Goal: Information Seeking & Learning: Learn about a topic

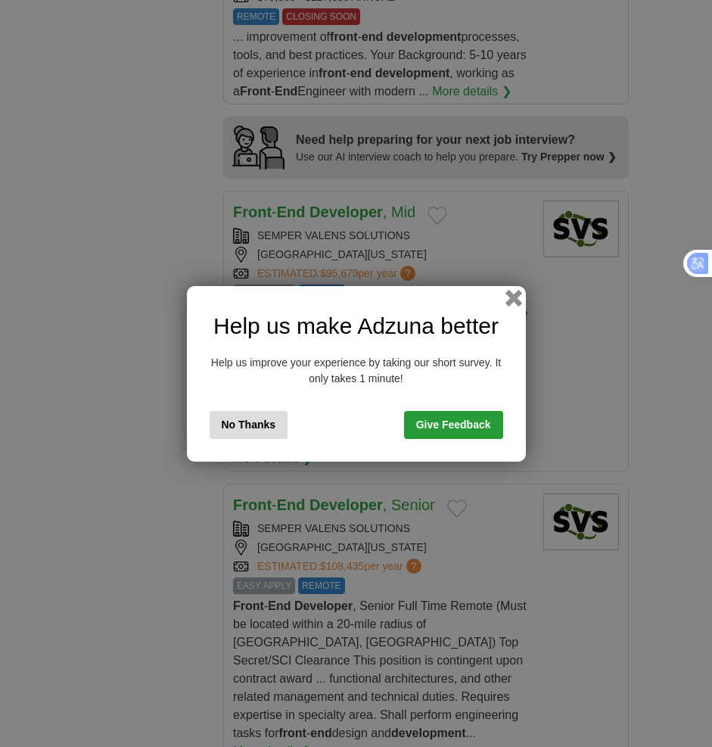
click at [509, 299] on button "button" at bounding box center [513, 297] width 17 height 17
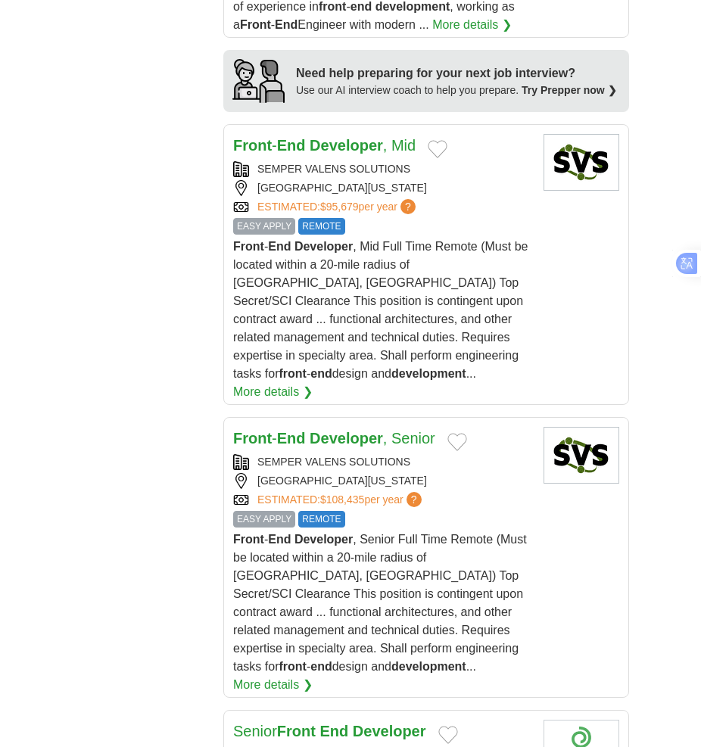
scroll to position [2119, 0]
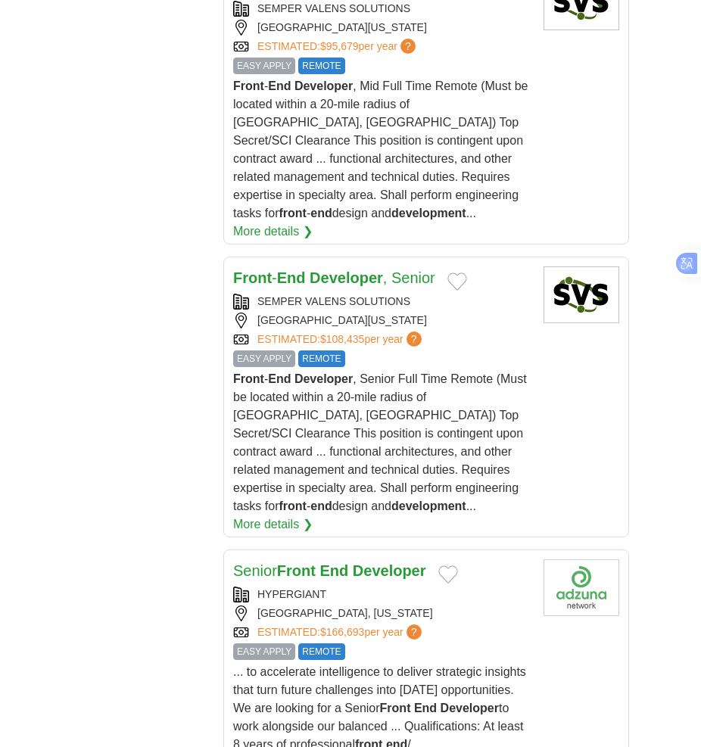
drag, startPoint x: 332, startPoint y: 194, endPoint x: 316, endPoint y: 201, distance: 17.0
click at [316, 269] on strong "Developer" at bounding box center [345, 277] width 73 height 17
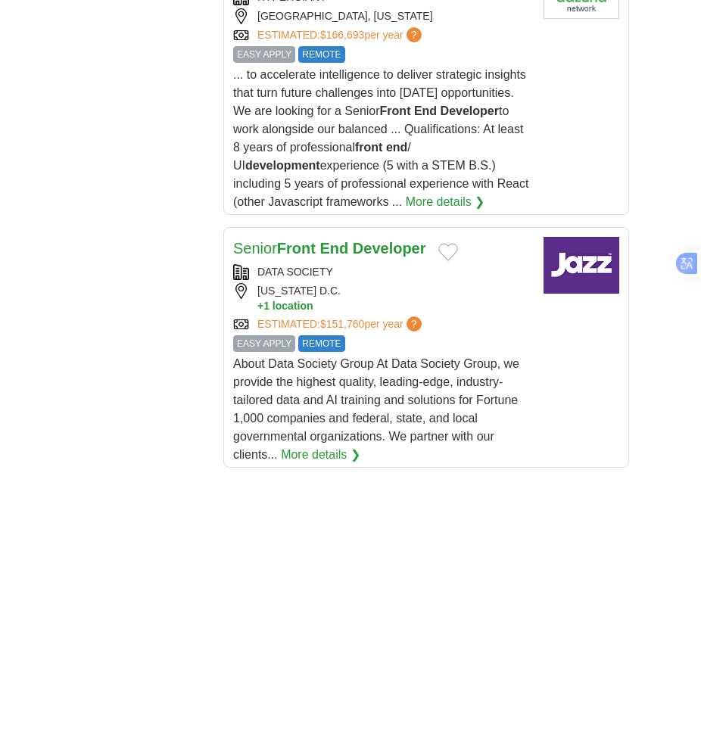
scroll to position [2724, 0]
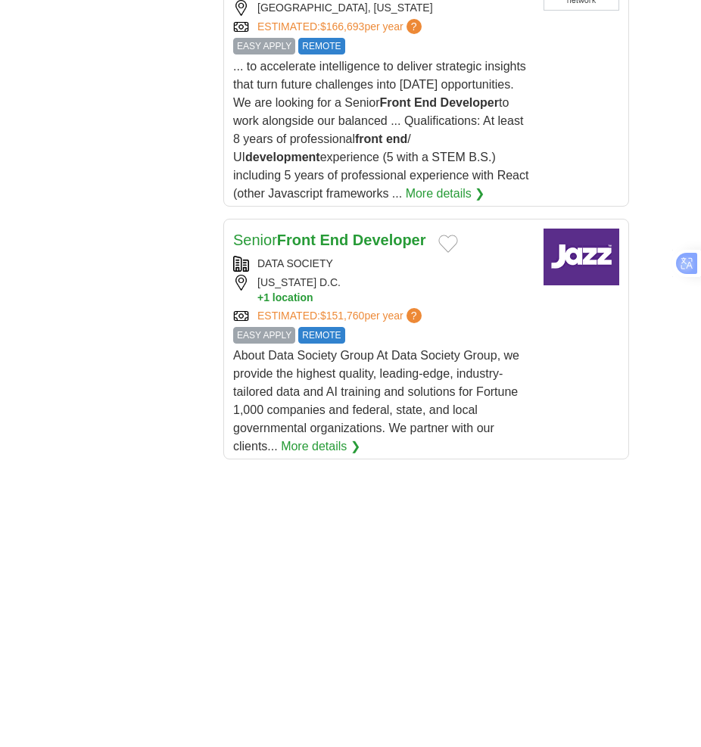
click at [348, 232] on strong "End" at bounding box center [333, 240] width 29 height 17
drag, startPoint x: 327, startPoint y: 136, endPoint x: 188, endPoint y: 403, distance: 300.2
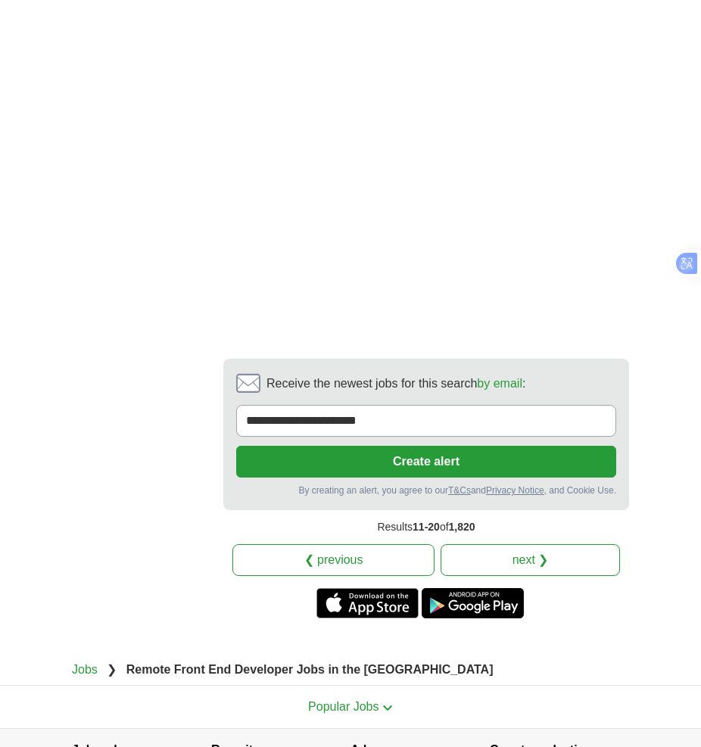
scroll to position [3680, 0]
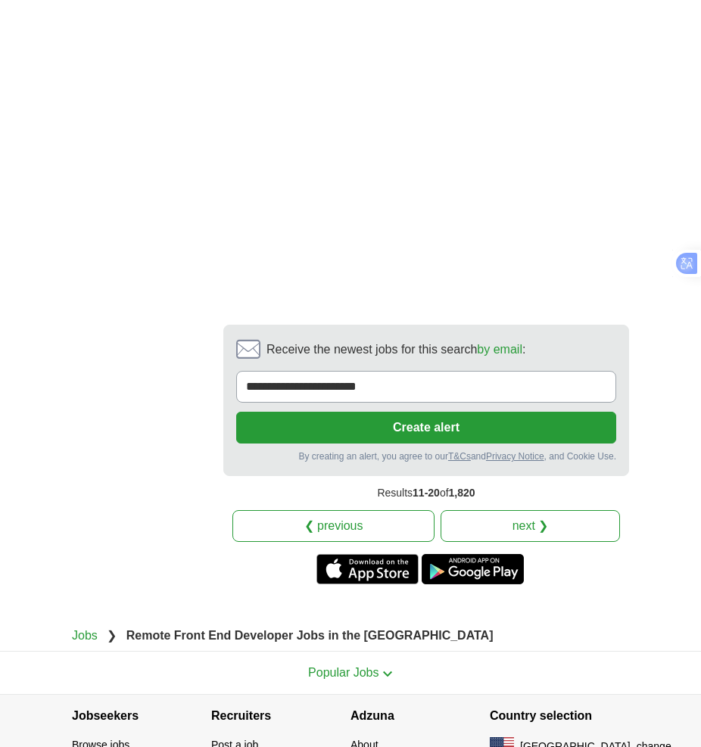
click at [493, 510] on link "next ❯" at bounding box center [529, 526] width 179 height 32
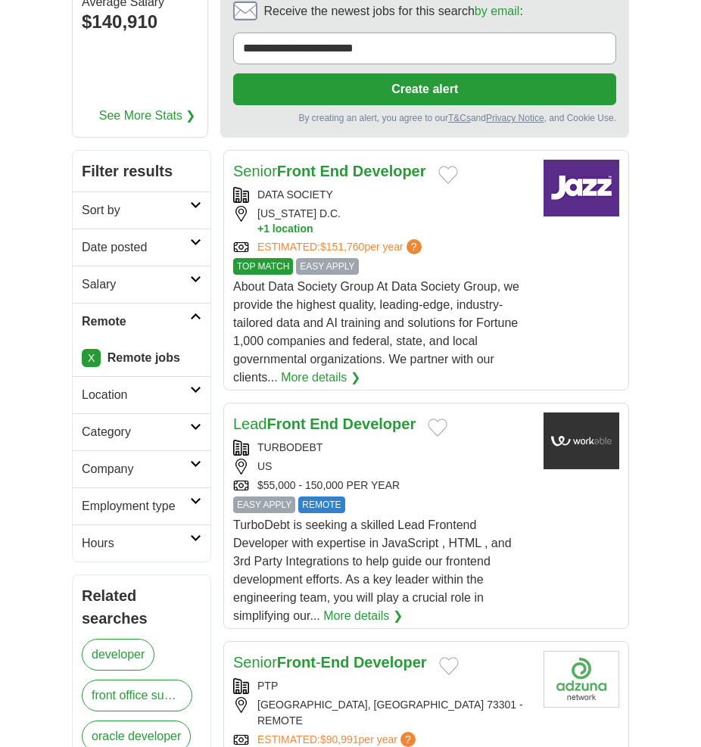
scroll to position [227, 0]
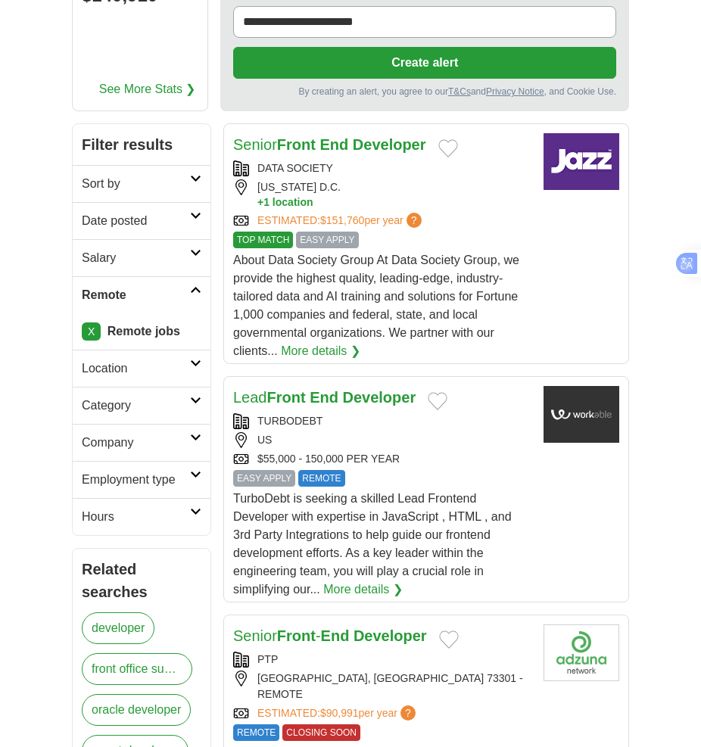
click at [324, 389] on strong "End" at bounding box center [323, 397] width 29 height 17
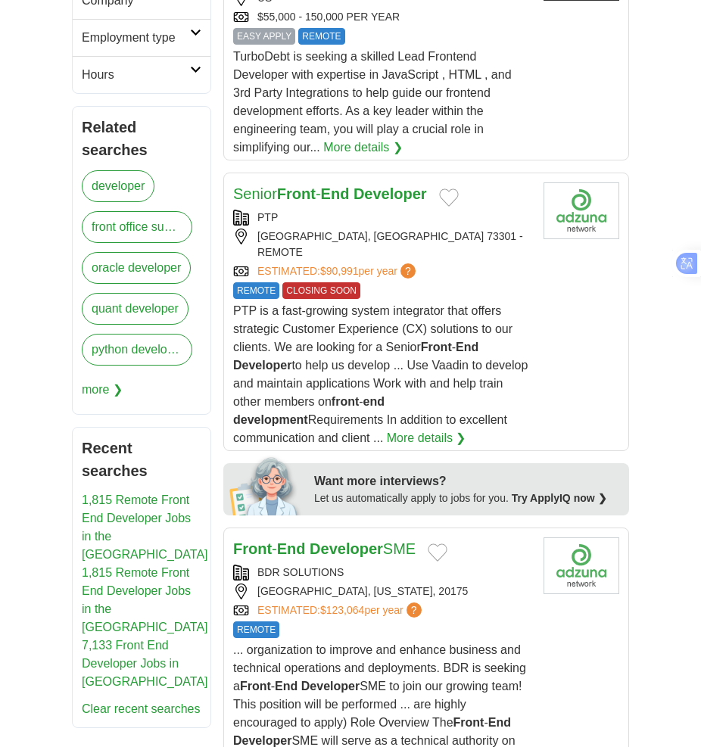
scroll to position [681, 0]
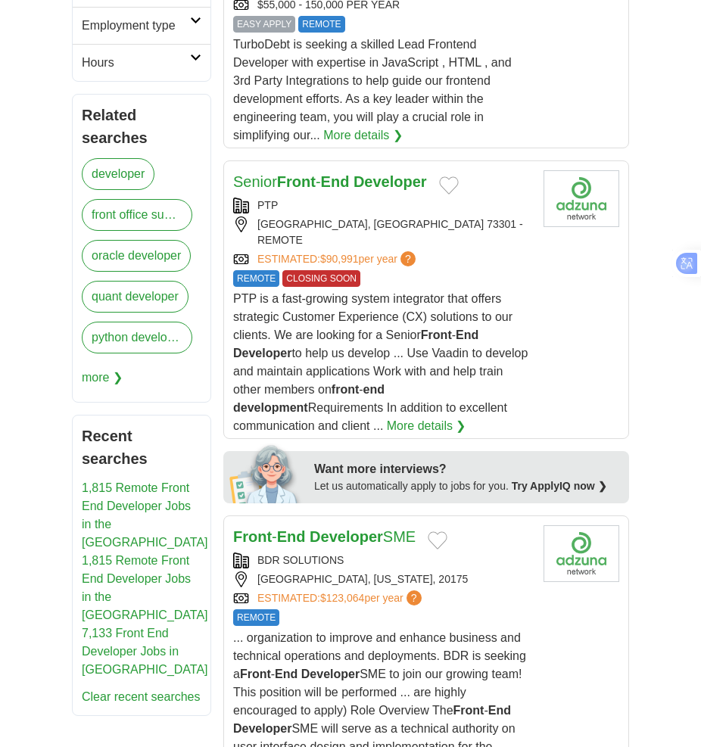
click at [358, 173] on strong "Developer" at bounding box center [389, 181] width 73 height 17
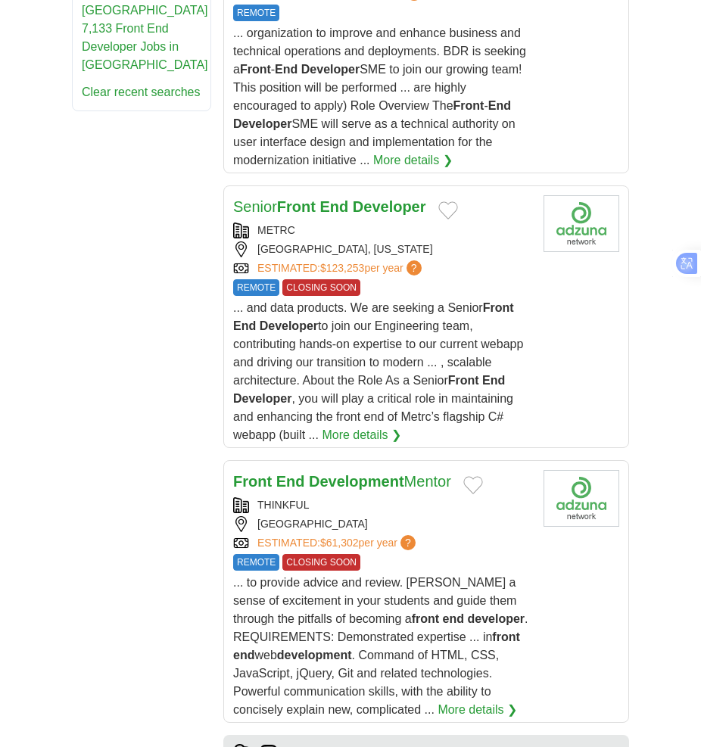
scroll to position [1286, 0]
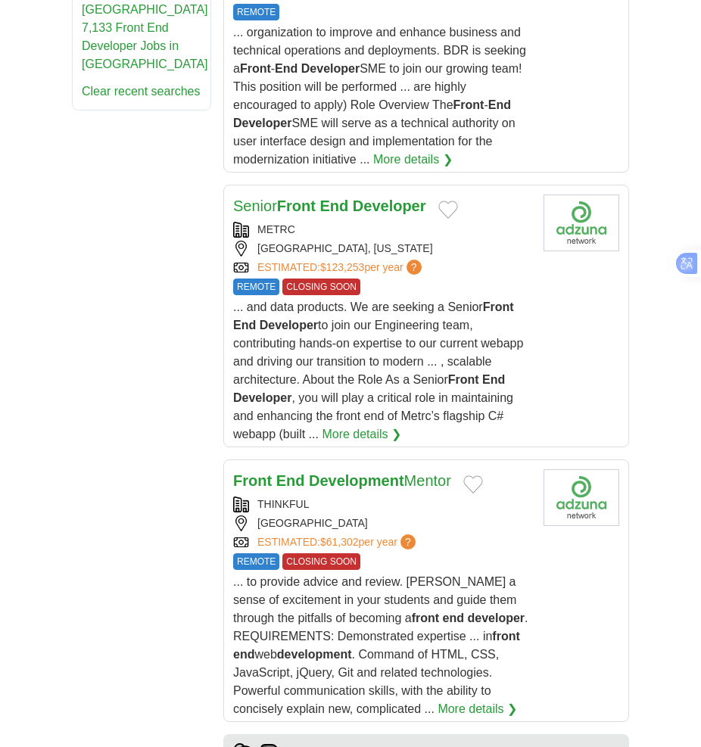
click at [341, 197] on strong "End" at bounding box center [333, 205] width 29 height 17
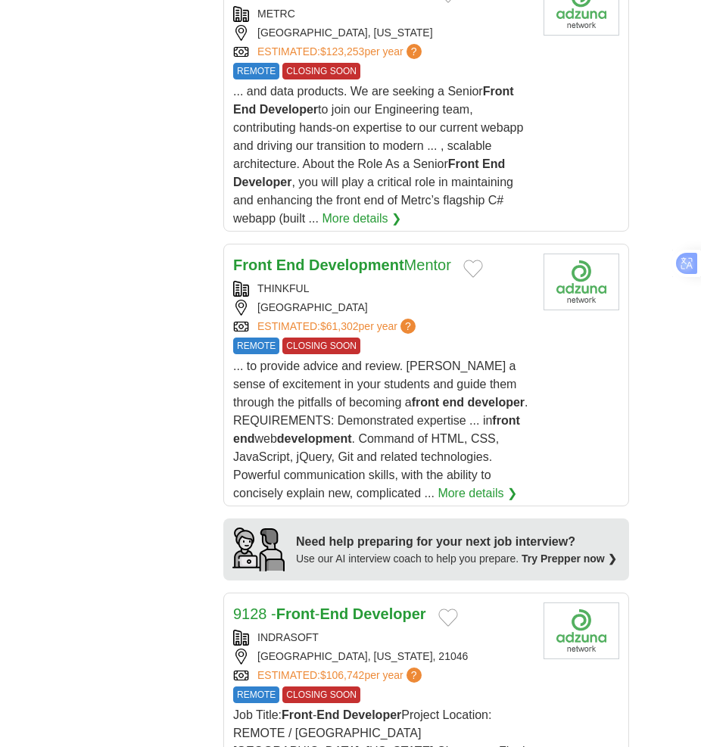
scroll to position [1589, 0]
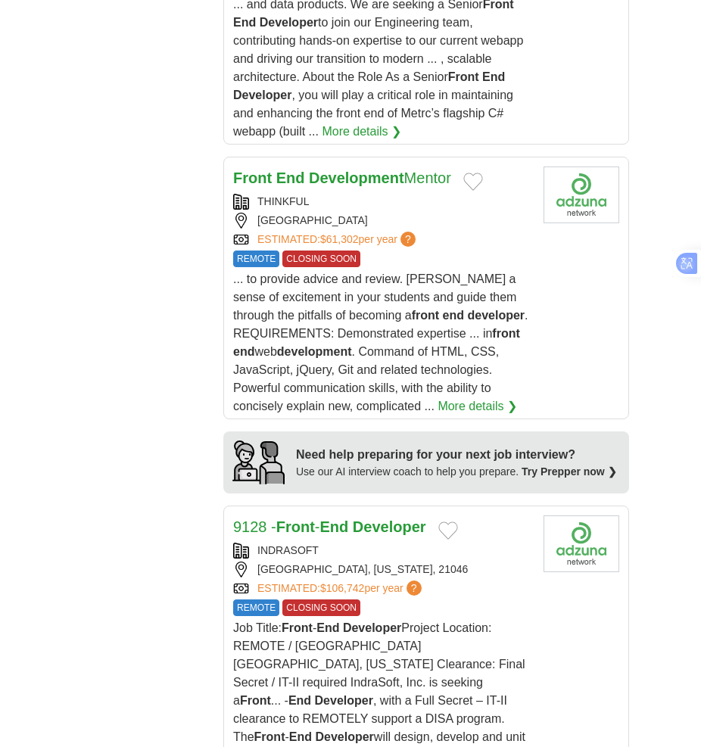
click at [328, 518] on strong "End" at bounding box center [333, 526] width 29 height 17
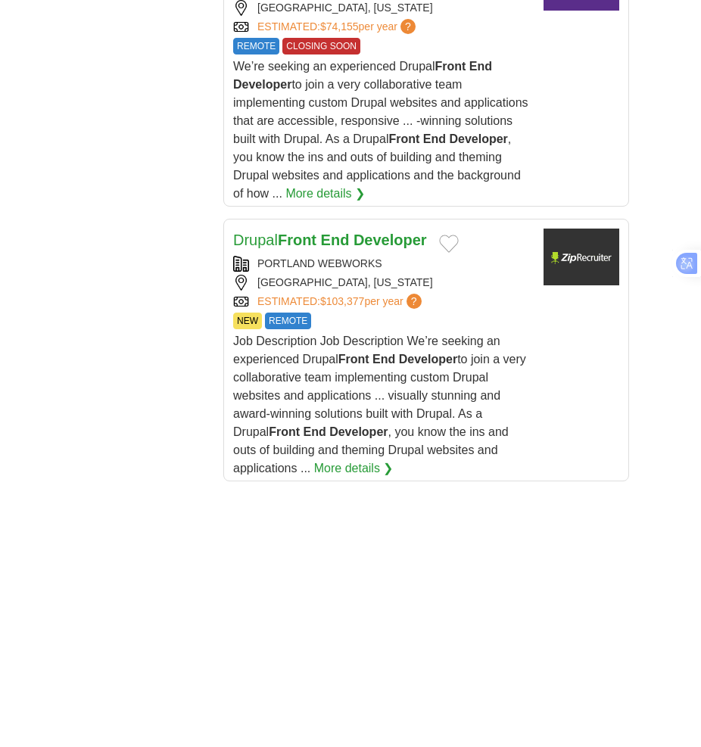
scroll to position [2421, 0]
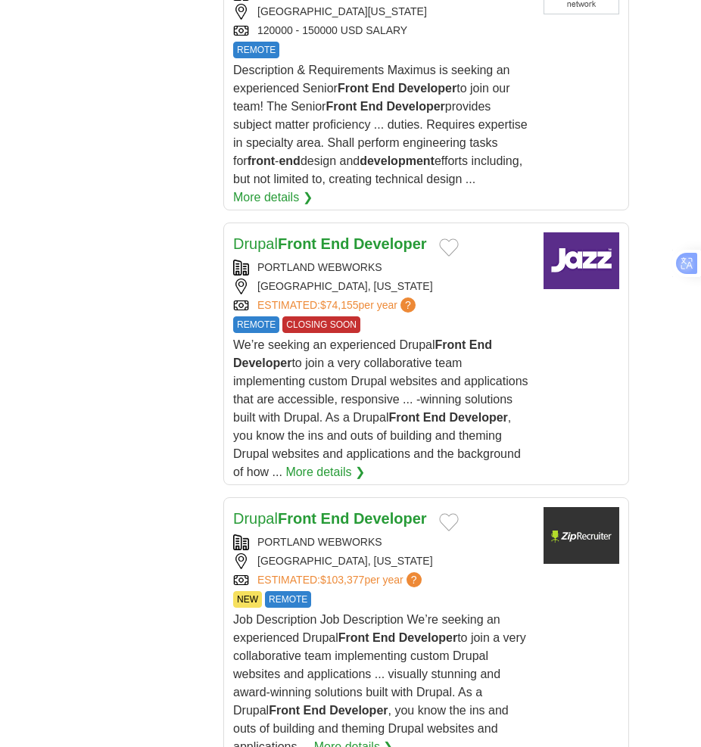
click at [350, 235] on strong "End" at bounding box center [335, 243] width 29 height 17
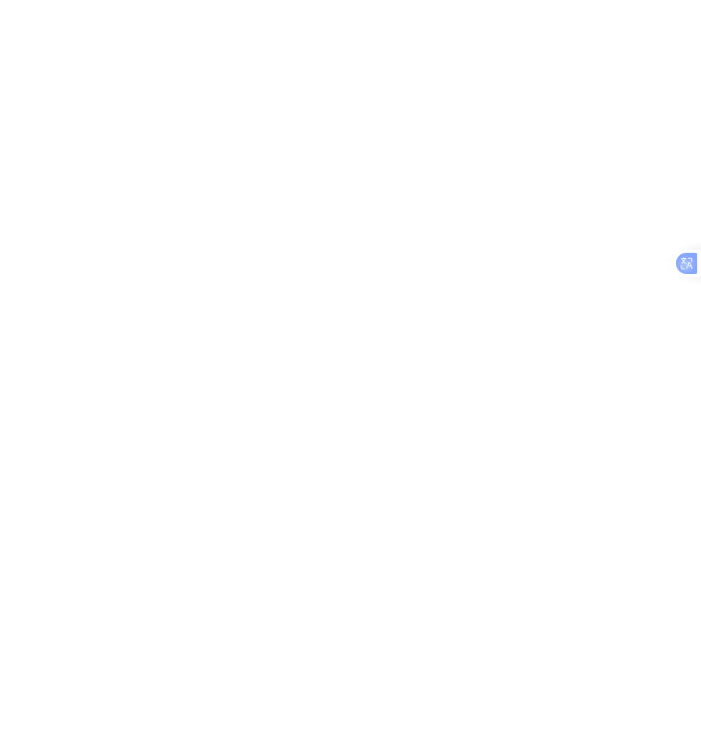
scroll to position [3481, 0]
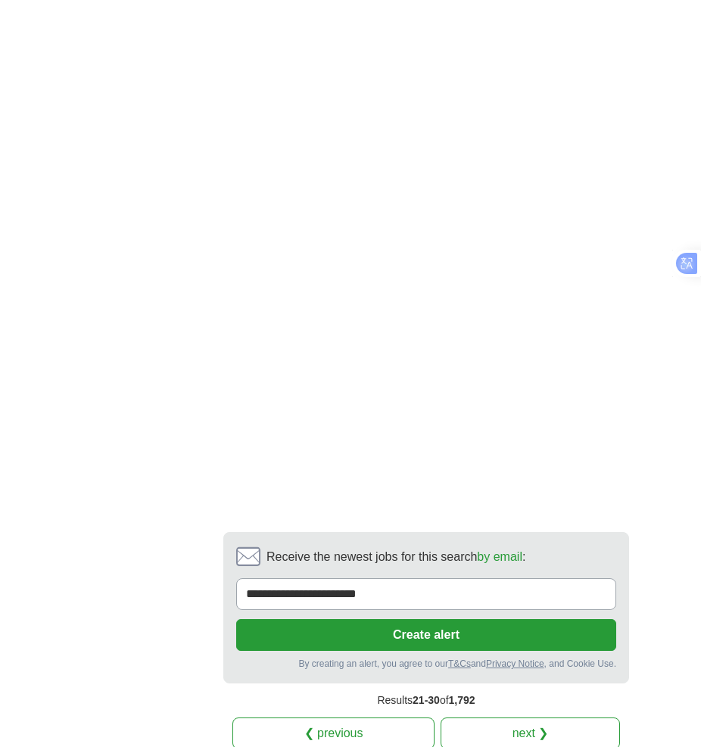
click at [496, 683] on nav "Results 21-30 of 1,792 ❮ previous 1 2 3 4 5 6 7 next ❯" at bounding box center [426, 716] width 406 height 66
drag, startPoint x: 496, startPoint y: 656, endPoint x: 509, endPoint y: 661, distance: 13.6
click at [509, 717] on link "next ❯" at bounding box center [529, 733] width 179 height 32
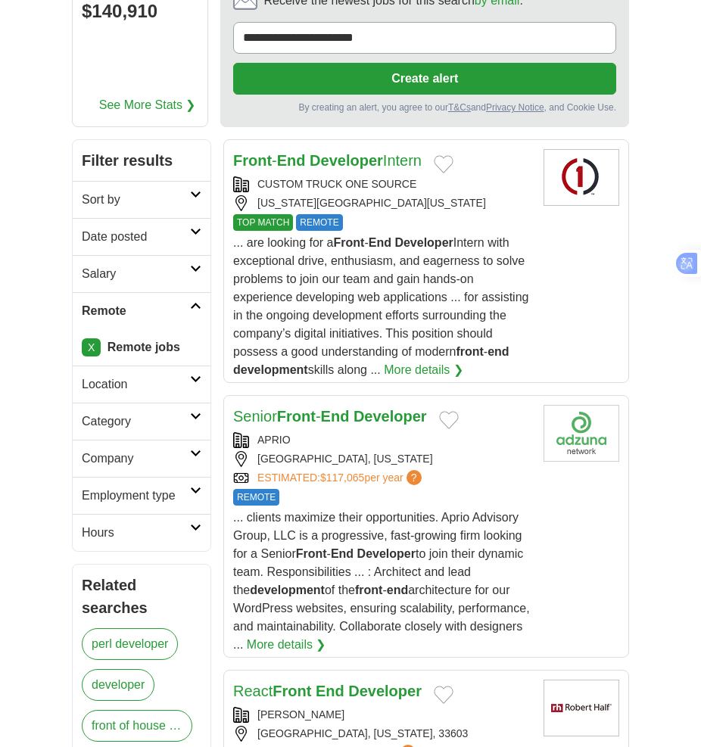
scroll to position [227, 0]
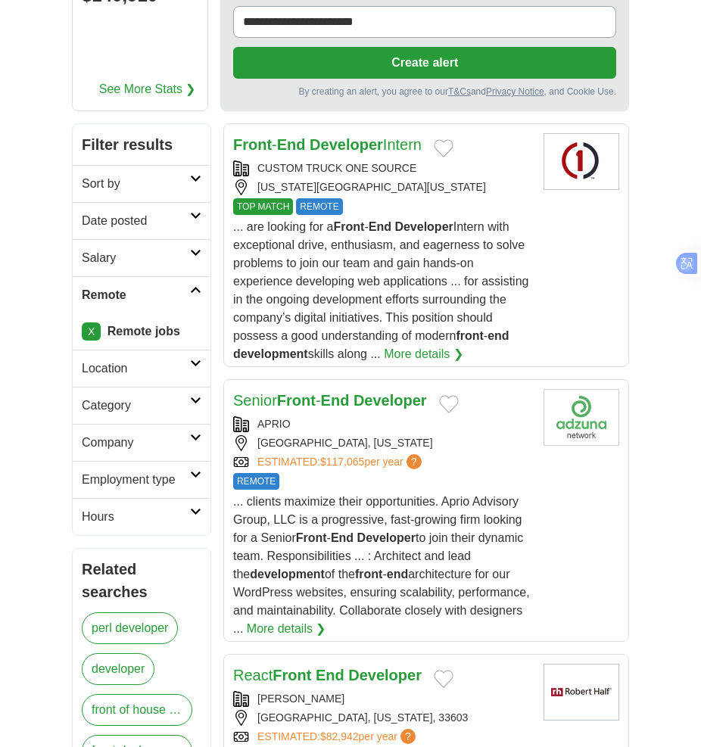
click at [335, 392] on strong "End" at bounding box center [335, 400] width 29 height 17
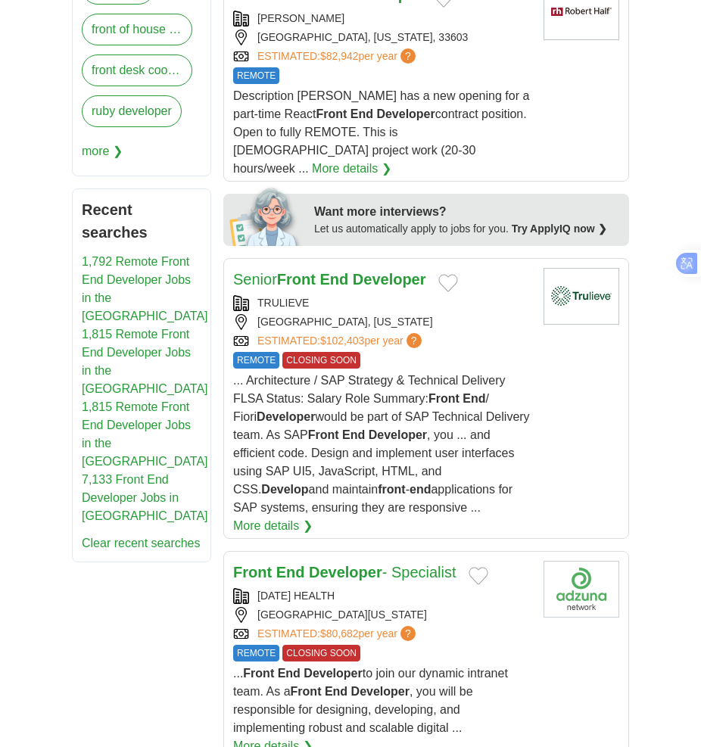
scroll to position [908, 0]
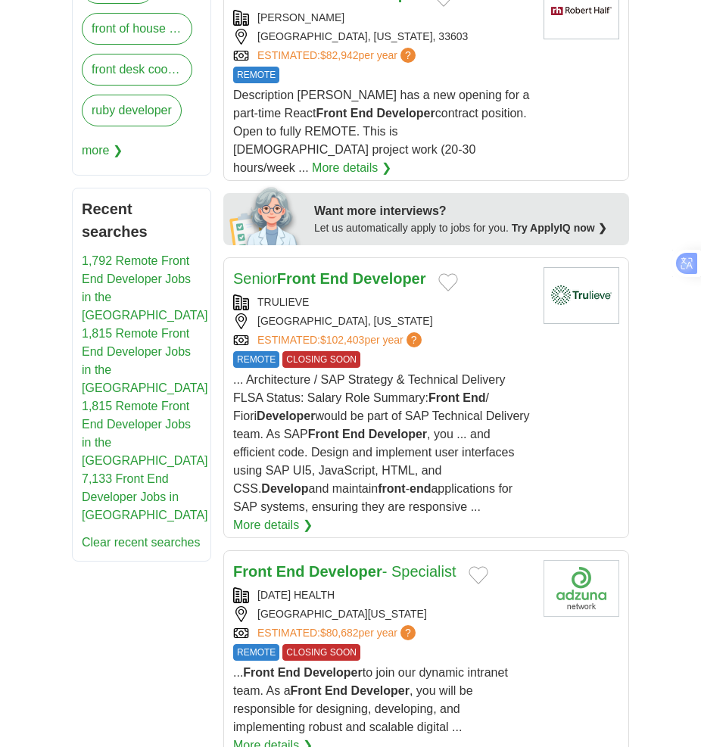
click at [344, 270] on strong "End" at bounding box center [333, 278] width 29 height 17
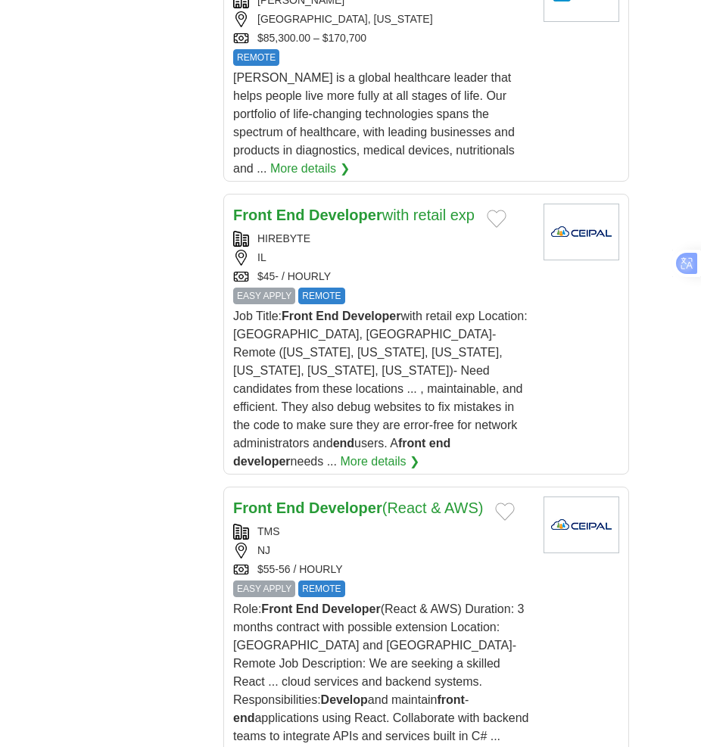
scroll to position [2194, 0]
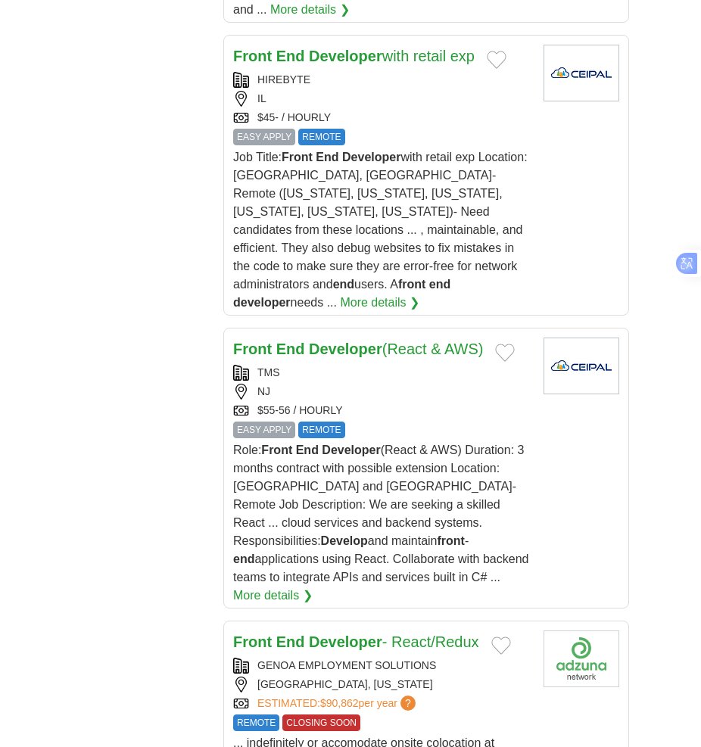
click at [334, 341] on strong "Developer" at bounding box center [345, 349] width 73 height 17
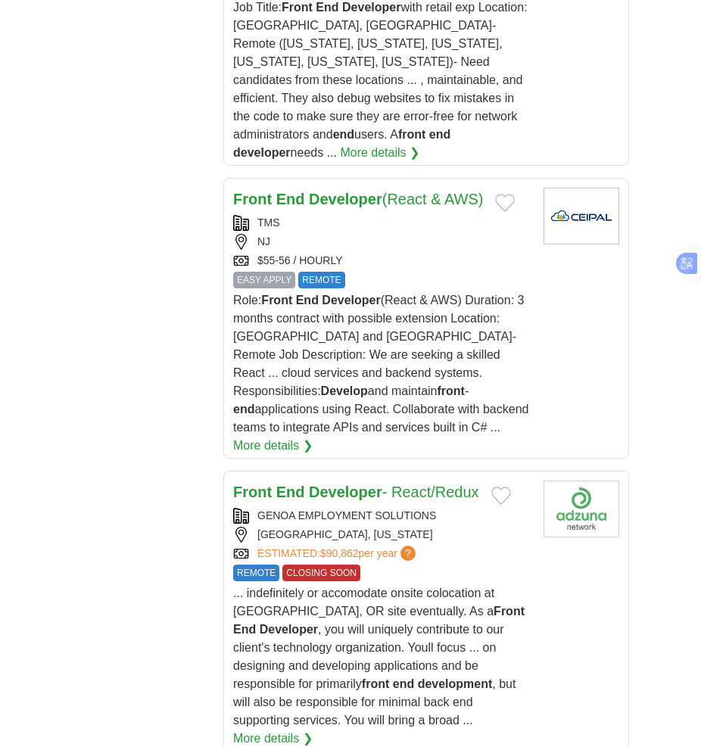
scroll to position [2346, 0]
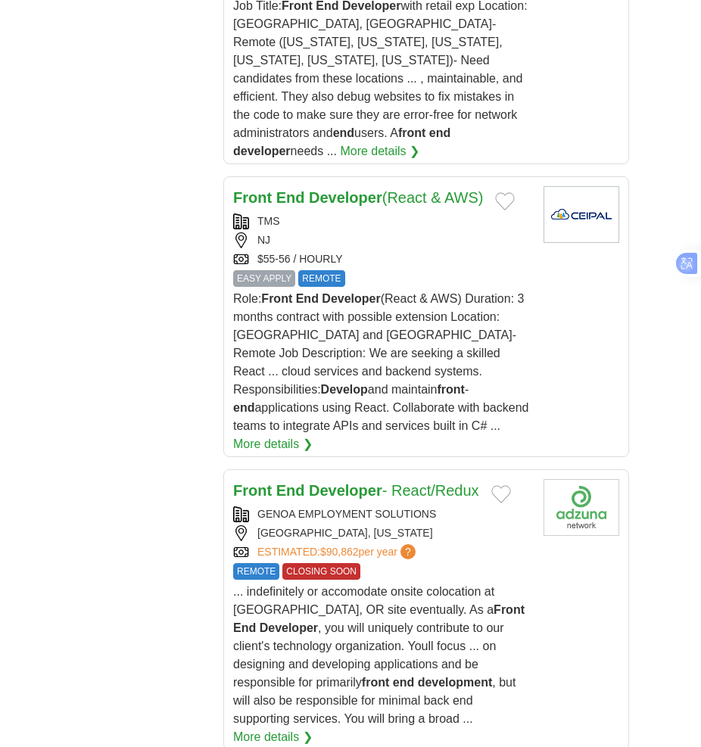
click at [334, 469] on article "Front End Developer - React/Redux GENOA EMPLOYMENT SOLUTIONS BEAVERTON, OREGON …" at bounding box center [426, 609] width 406 height 281
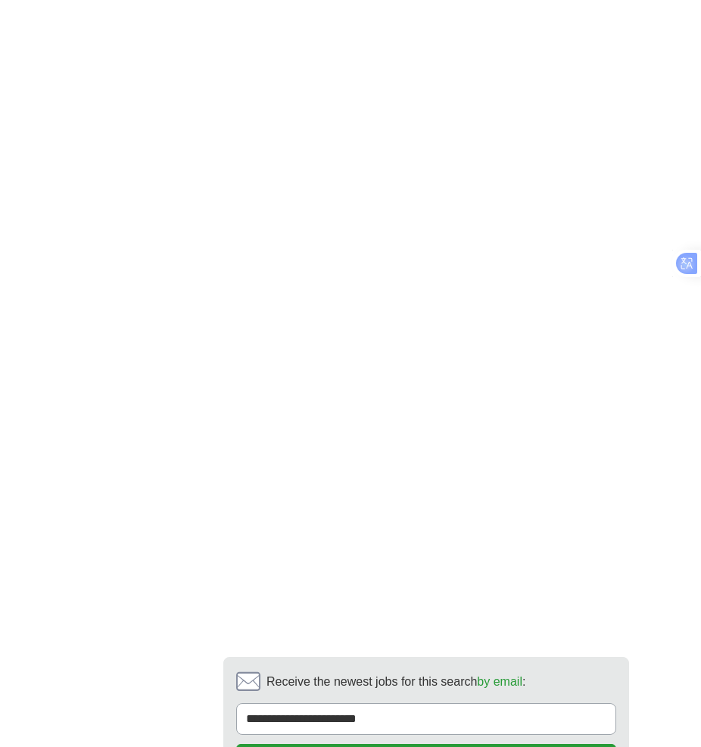
scroll to position [3405, 0]
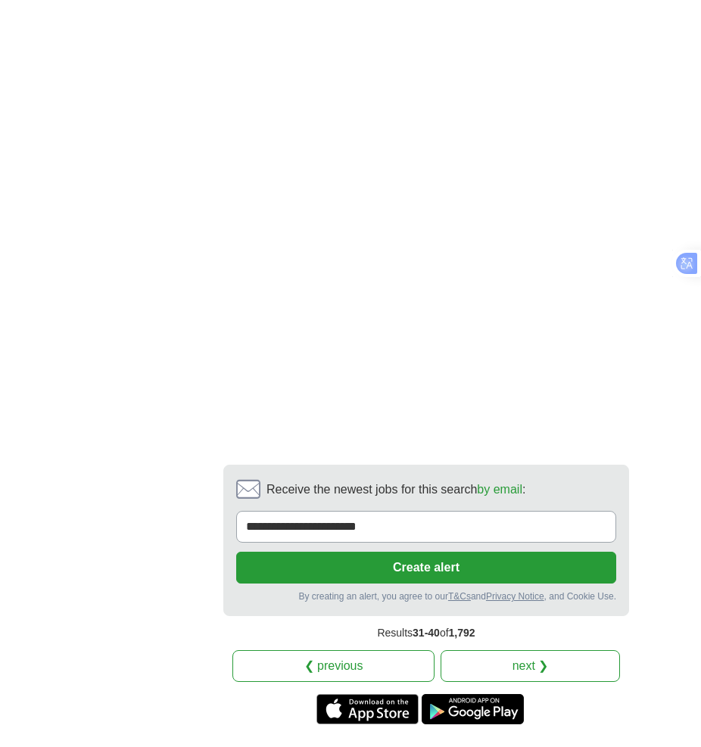
click at [515, 650] on link "next ❯" at bounding box center [529, 666] width 179 height 32
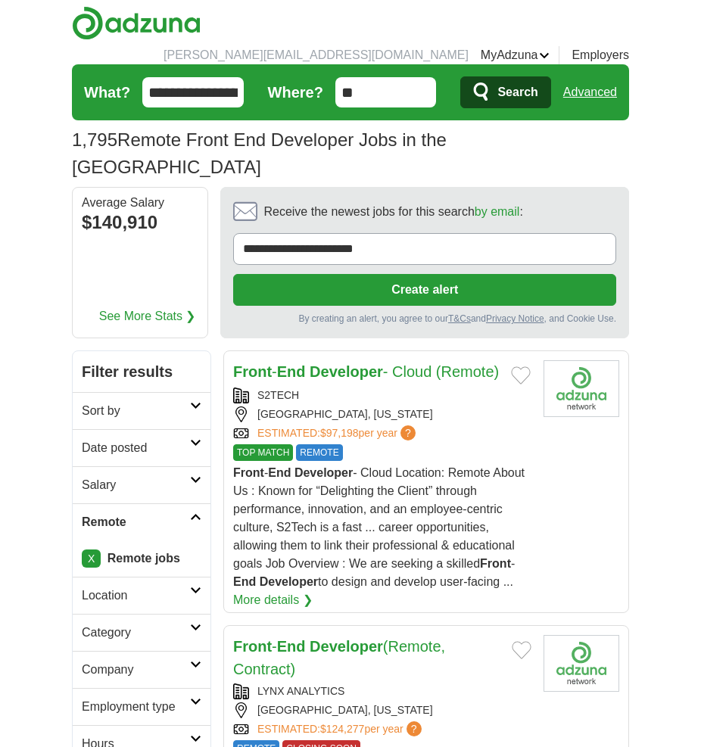
click at [278, 363] on strong "End" at bounding box center [291, 371] width 29 height 17
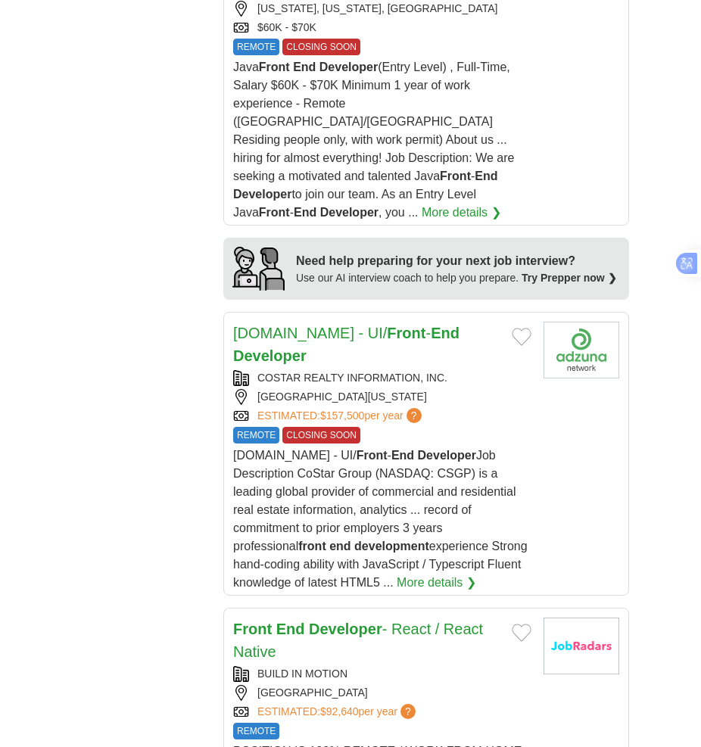
scroll to position [1740, 0]
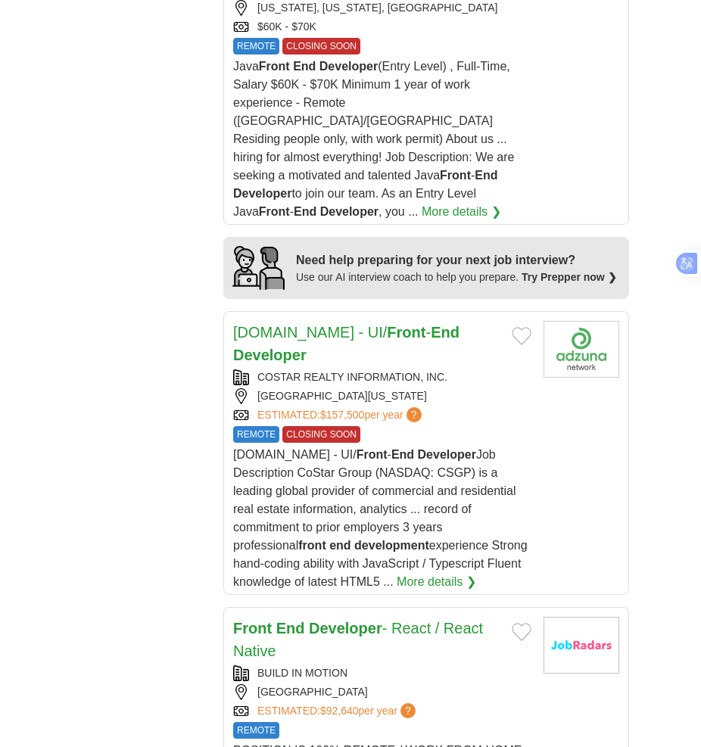
click at [387, 324] on strong "Front" at bounding box center [406, 332] width 39 height 17
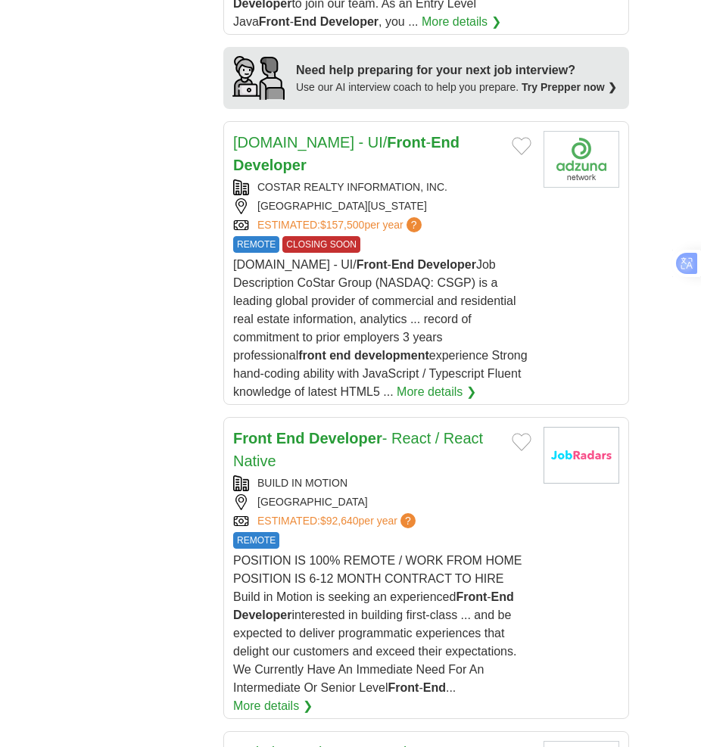
scroll to position [1967, 0]
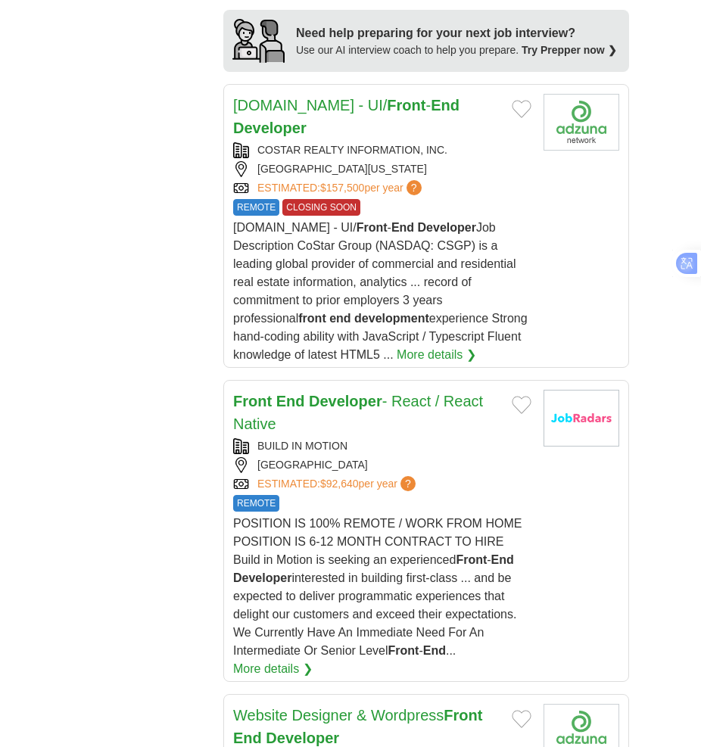
click at [365, 393] on strong "Developer" at bounding box center [345, 401] width 73 height 17
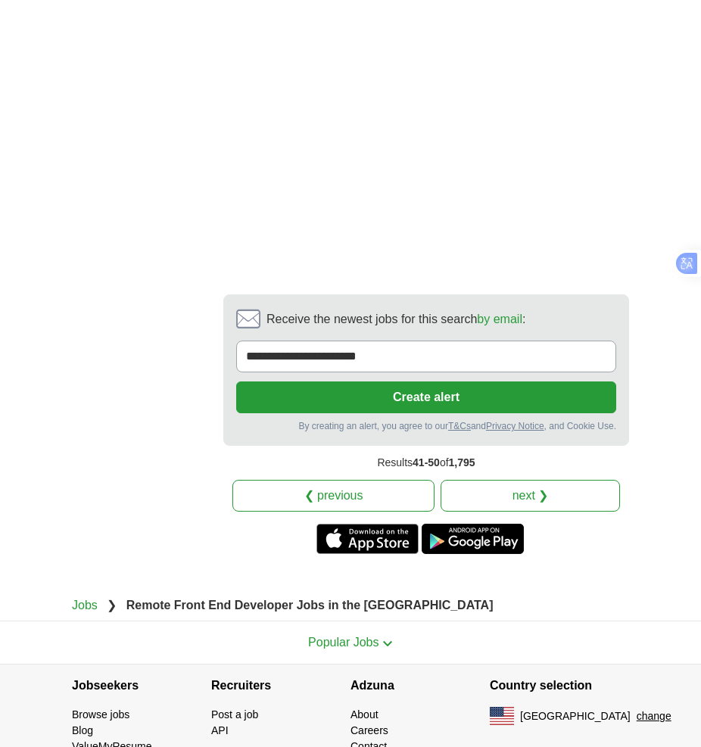
scroll to position [3745, 0]
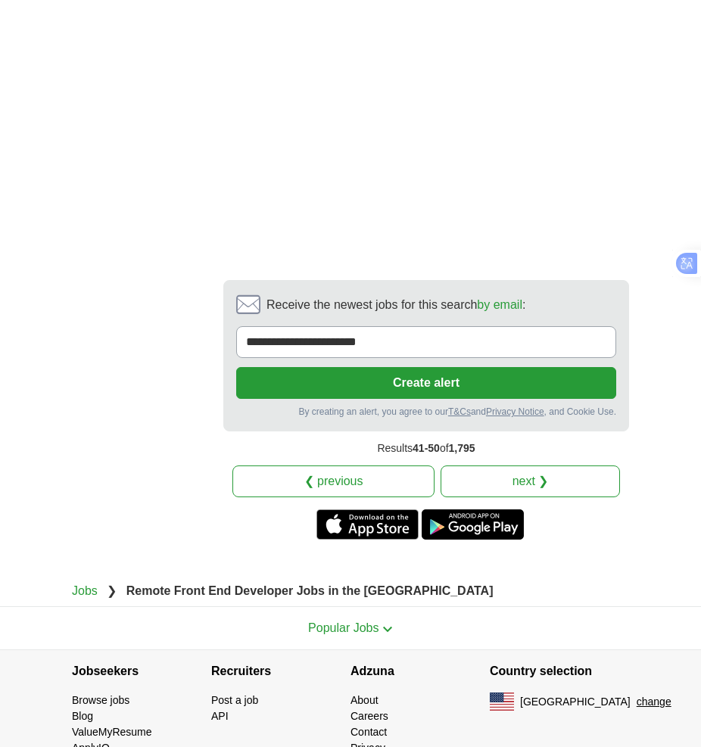
click at [481, 465] on link "next ❯" at bounding box center [529, 481] width 179 height 32
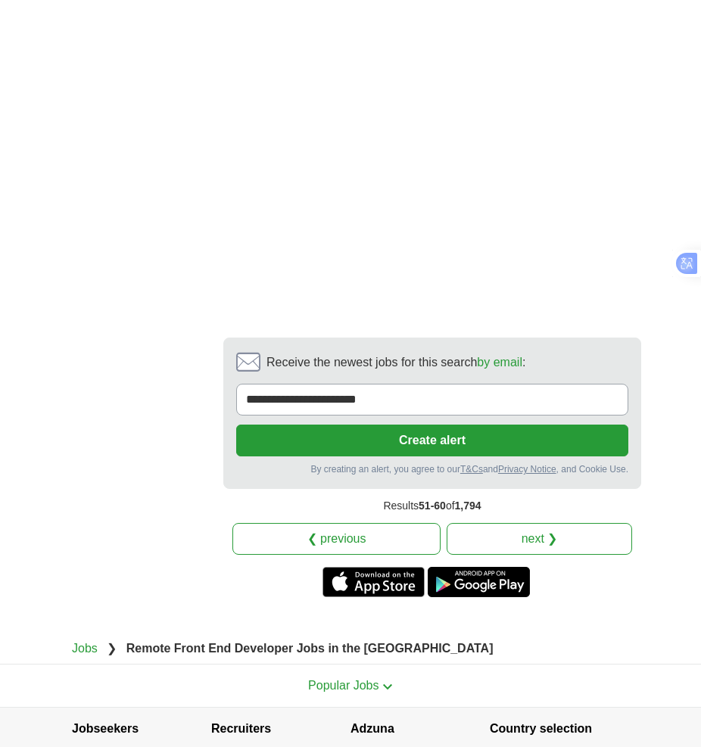
scroll to position [3840, 0]
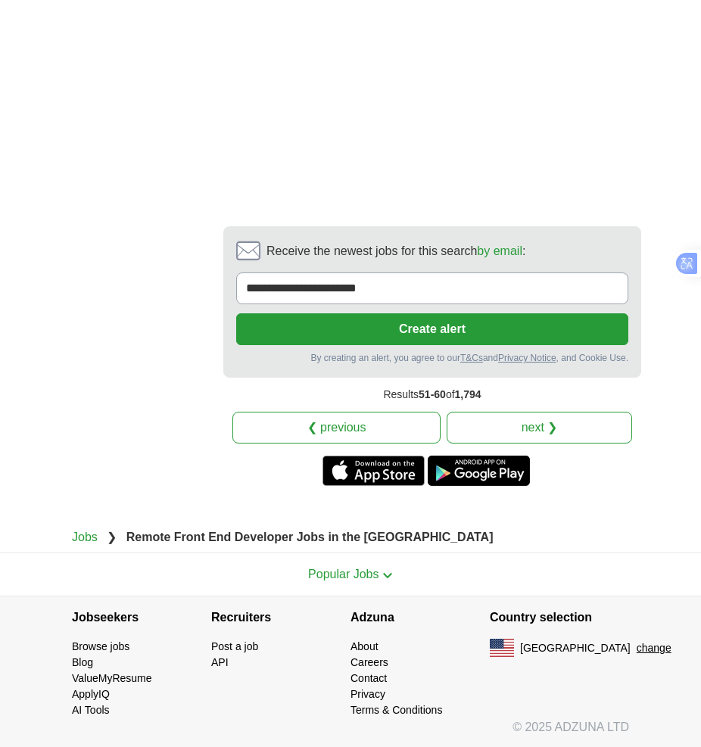
click at [508, 420] on link "next ❯" at bounding box center [538, 428] width 185 height 32
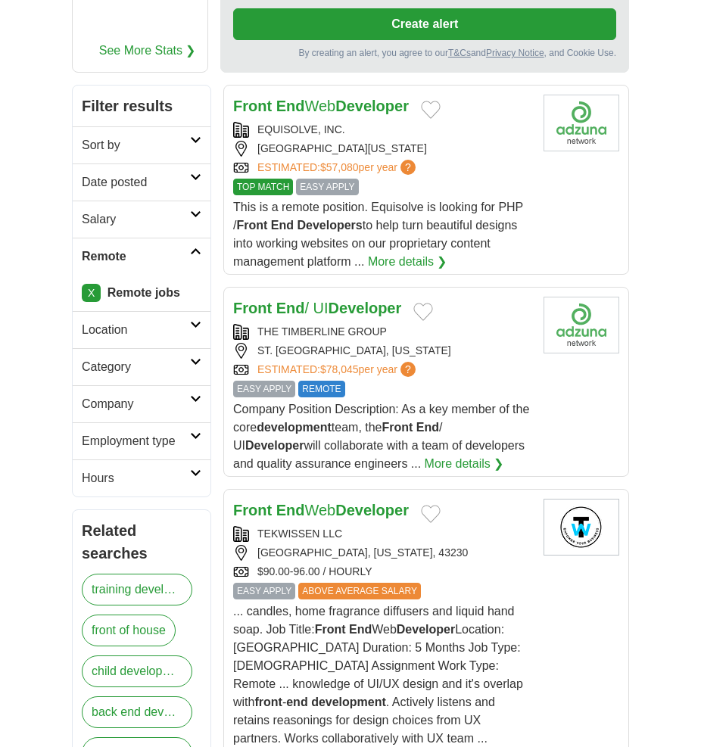
scroll to position [303, 0]
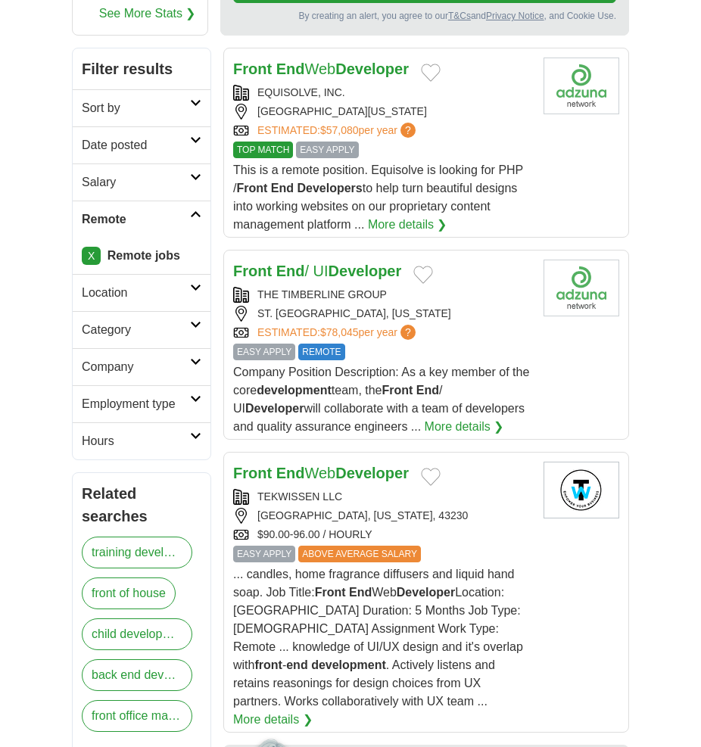
click at [323, 465] on link "Front End Web Developer" at bounding box center [321, 473] width 176 height 17
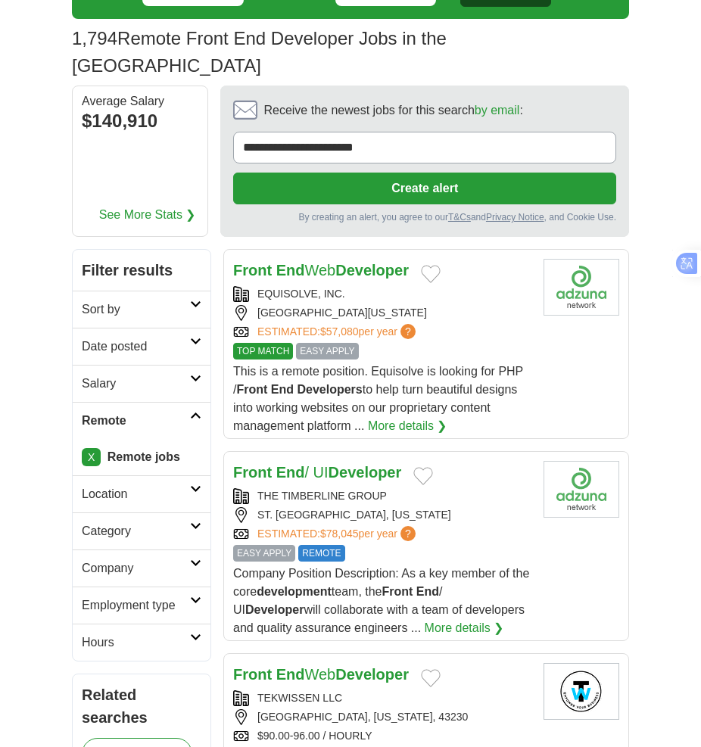
scroll to position [76, 0]
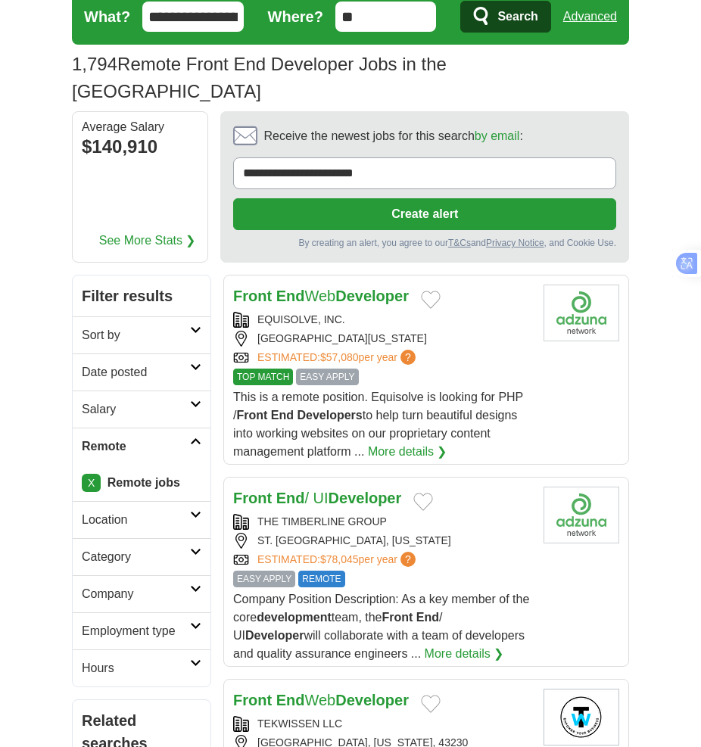
click at [194, 363] on icon at bounding box center [195, 367] width 11 height 8
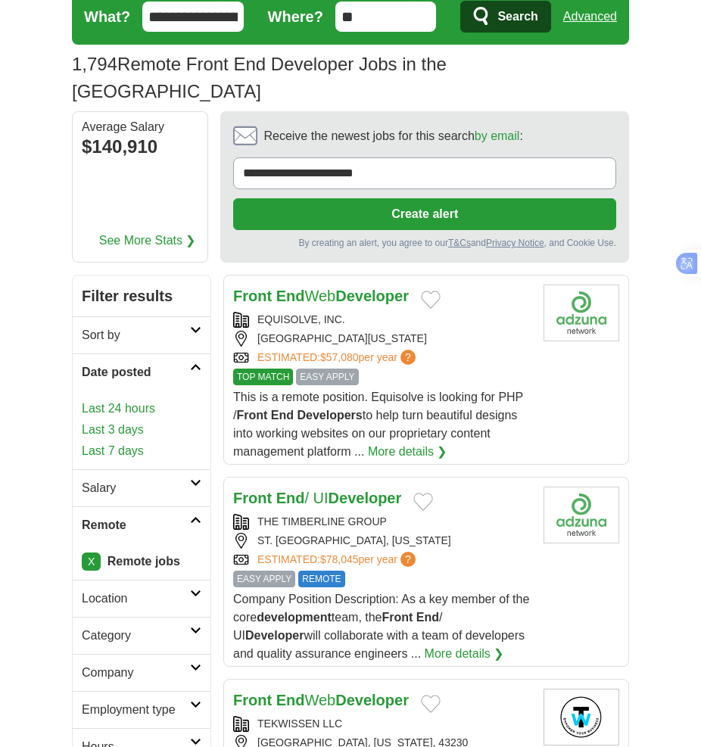
click at [146, 400] on link "Last 24 hours" at bounding box center [142, 409] width 120 height 18
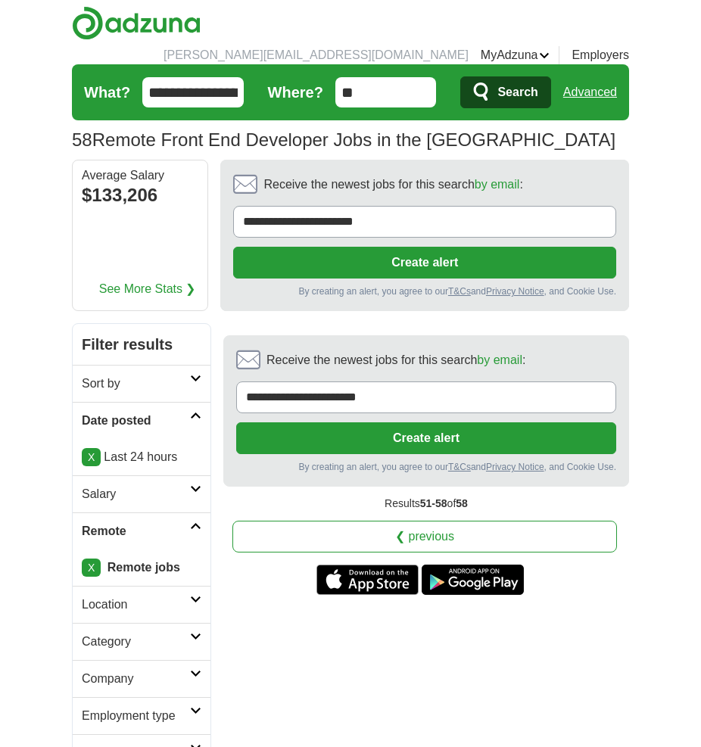
click at [444, 521] on link "❮ previous" at bounding box center [424, 537] width 384 height 32
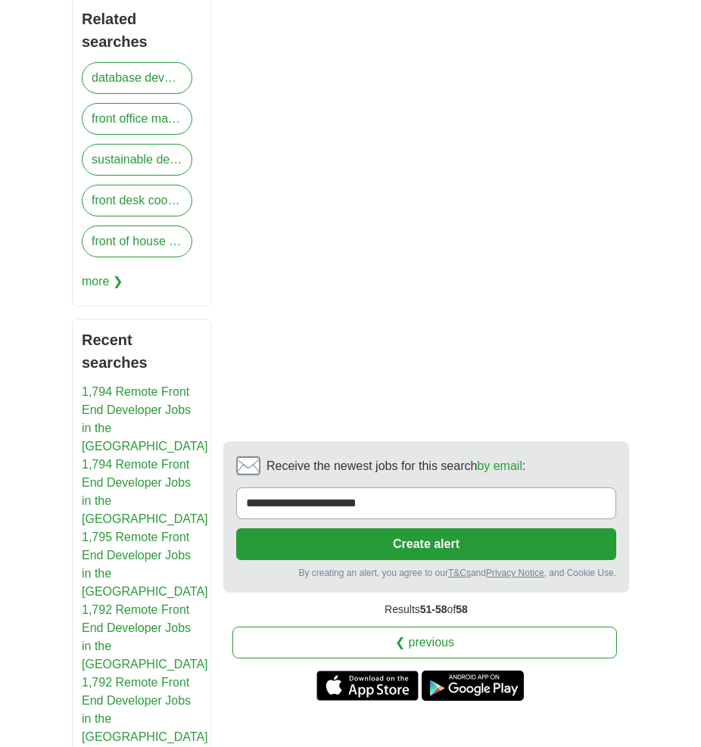
scroll to position [832, 0]
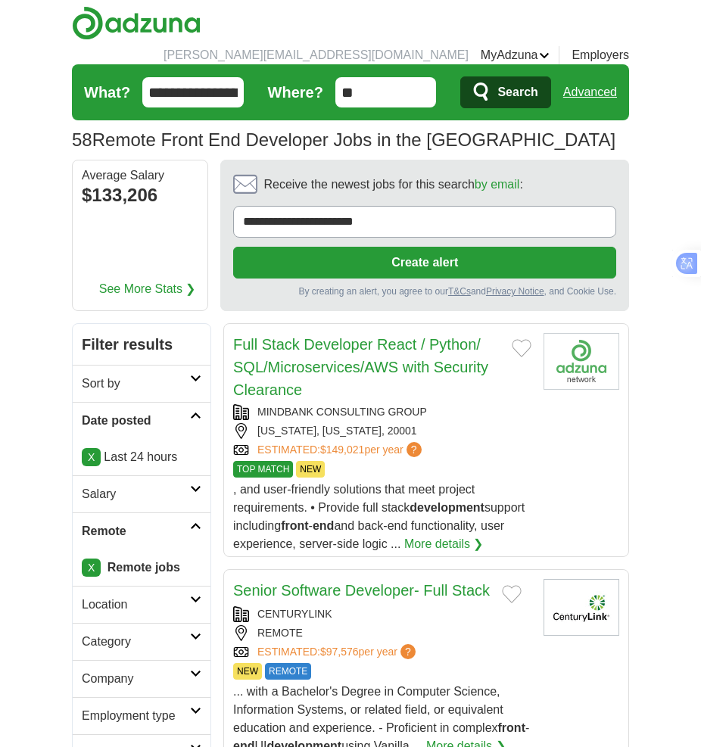
click at [499, 77] on span "Search" at bounding box center [517, 92] width 40 height 30
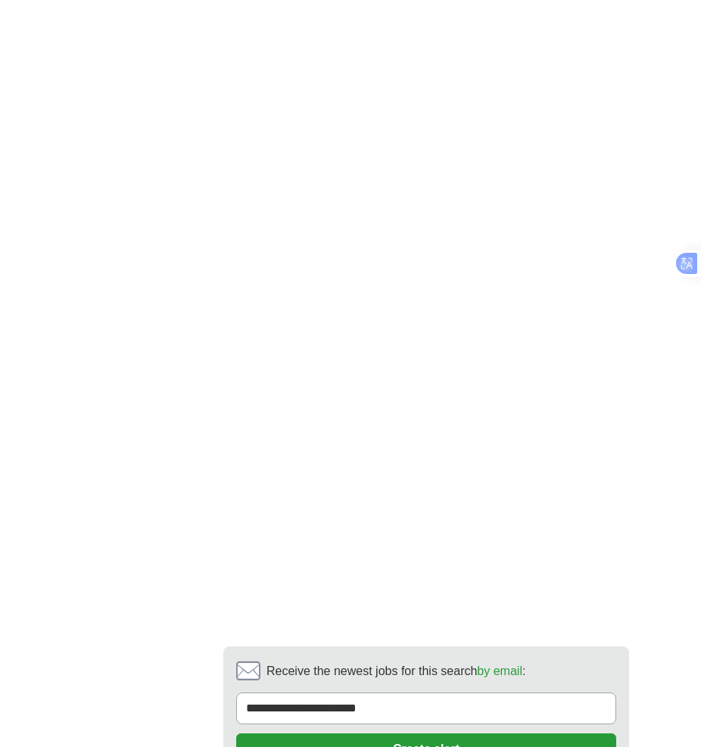
scroll to position [3783, 0]
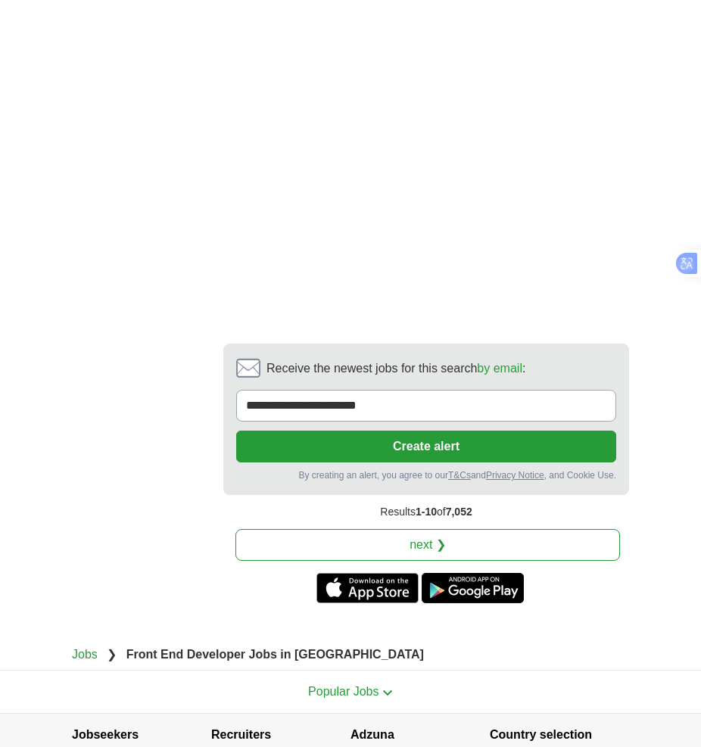
click at [494, 529] on link "next ❯" at bounding box center [427, 545] width 384 height 32
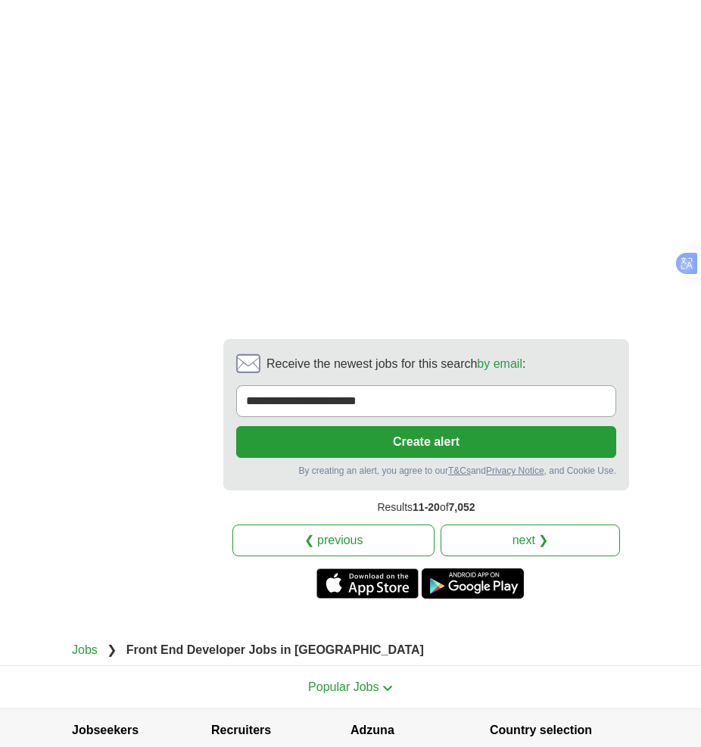
scroll to position [3674, 0]
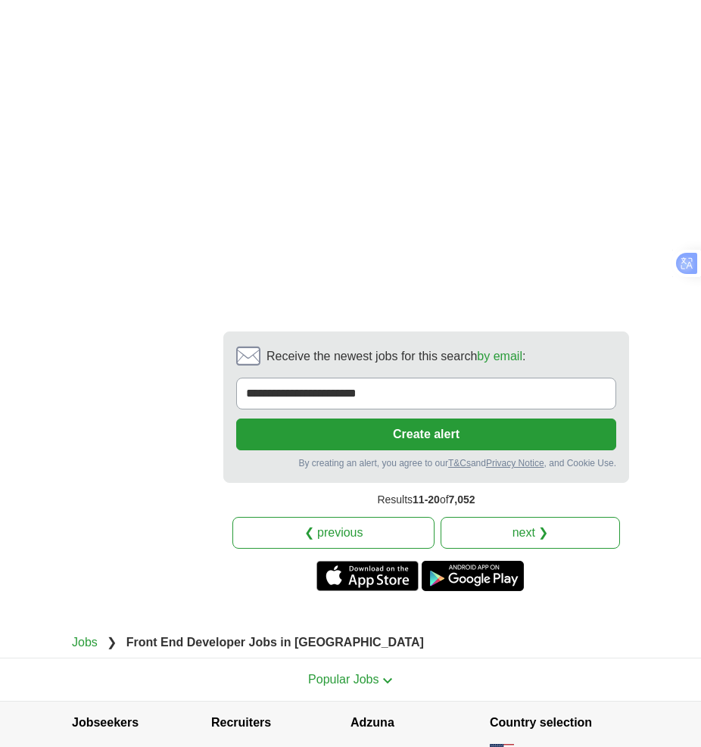
click at [502, 517] on link "next ❯" at bounding box center [529, 533] width 179 height 32
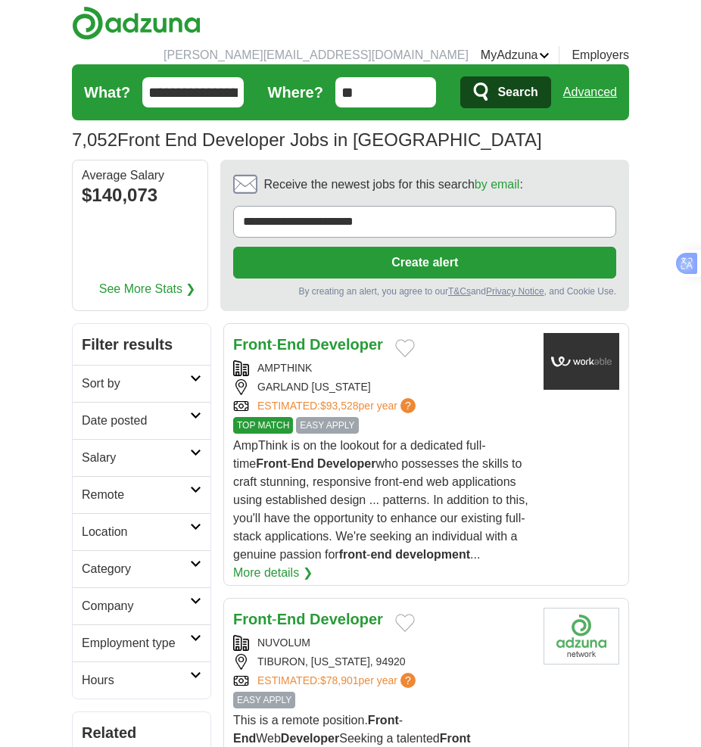
click at [313, 336] on strong "Developer" at bounding box center [345, 344] width 73 height 17
click at [189, 486] on h2 "Remote" at bounding box center [136, 495] width 108 height 18
click at [148, 524] on link "Remote jobs" at bounding box center [116, 530] width 68 height 13
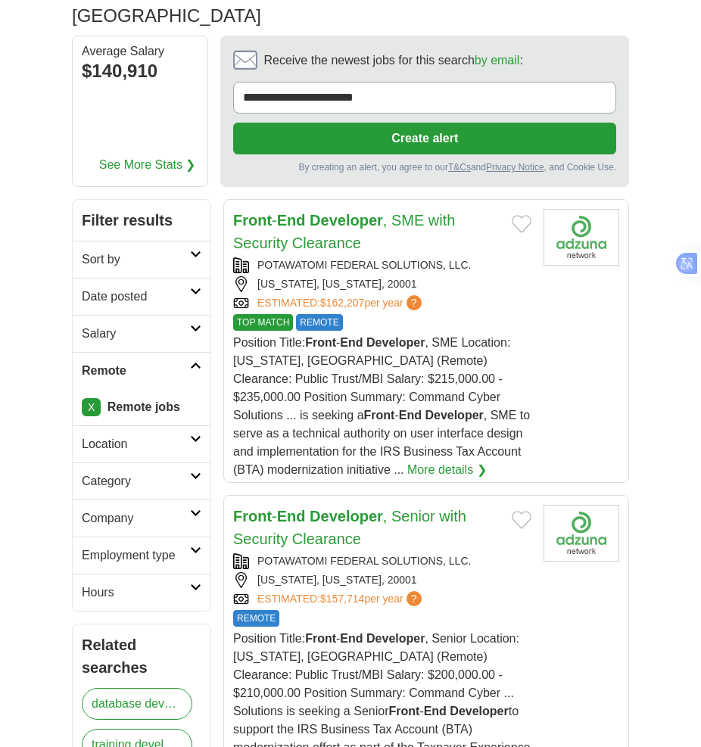
click at [197, 288] on icon at bounding box center [195, 292] width 11 height 8
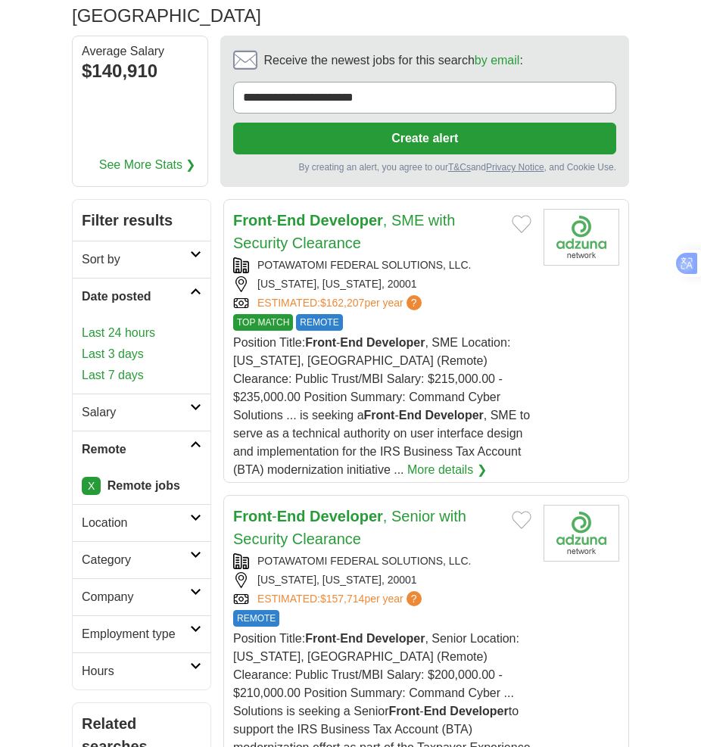
click at [142, 366] on link "Last 7 days" at bounding box center [142, 375] width 120 height 18
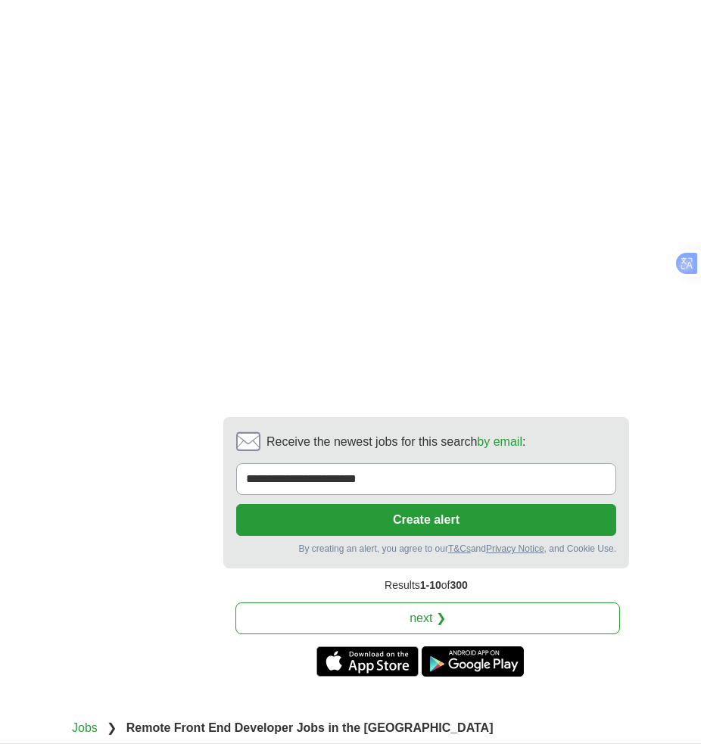
scroll to position [3632, 0]
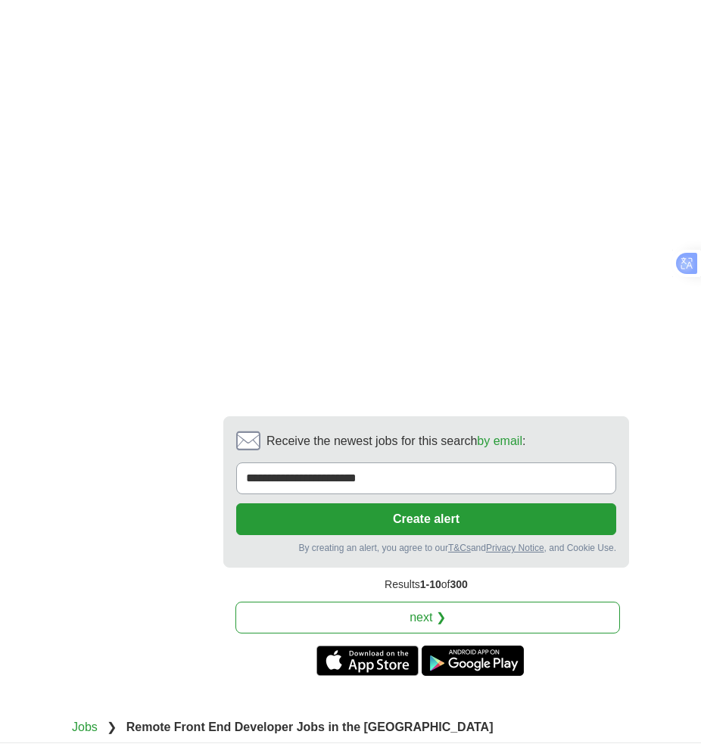
click at [444, 602] on link "next ❯" at bounding box center [427, 618] width 384 height 32
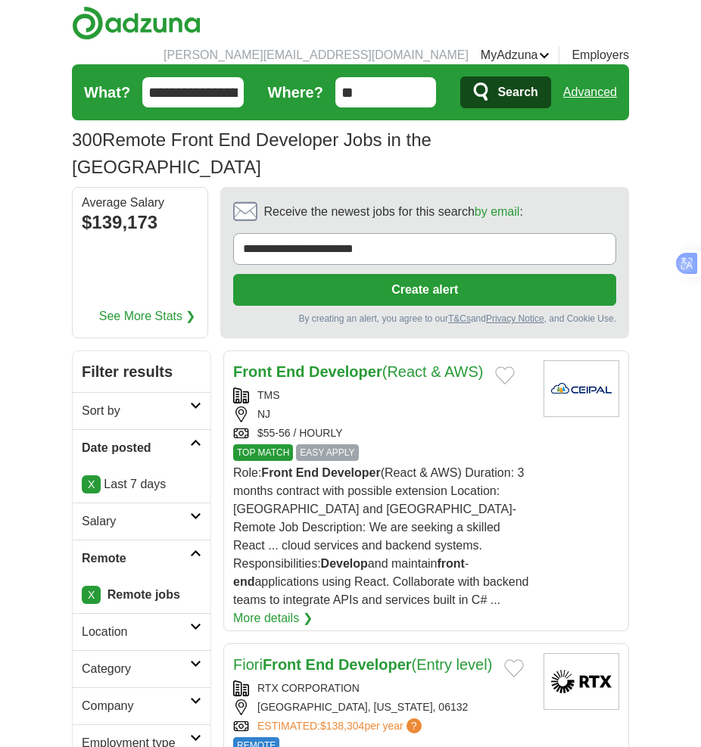
click at [356, 363] on strong "Developer" at bounding box center [345, 371] width 73 height 17
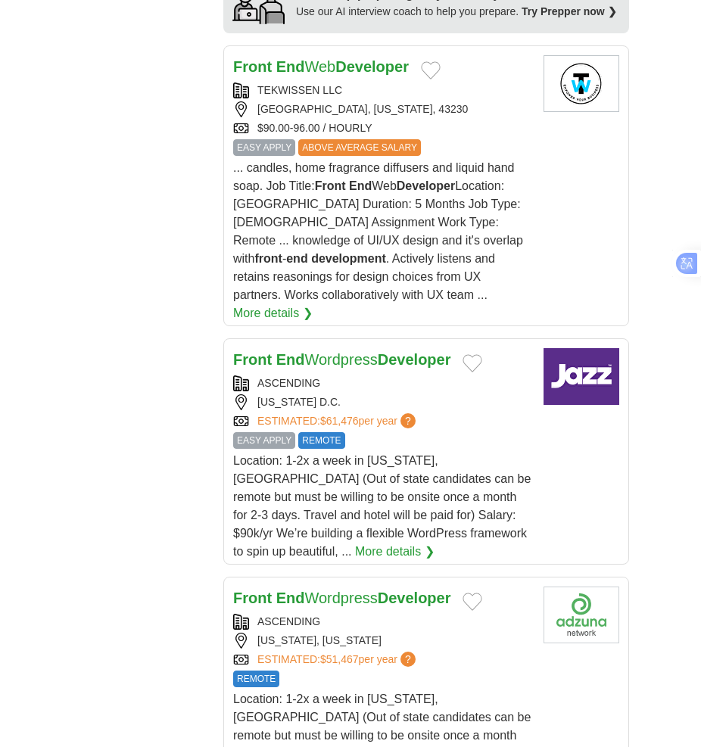
scroll to position [2119, 0]
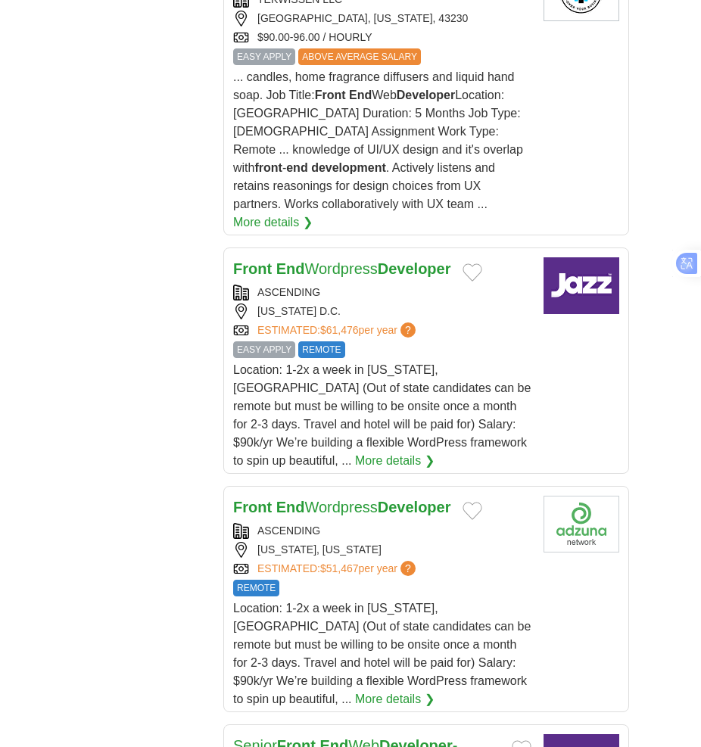
click at [378, 260] on link "Front End Wordpress Developer" at bounding box center [341, 268] width 217 height 17
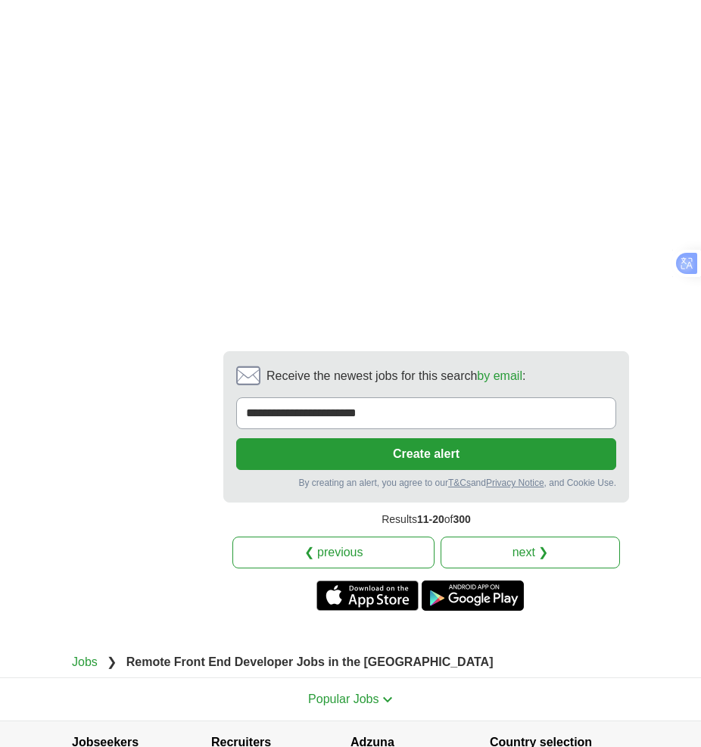
scroll to position [3647, 0]
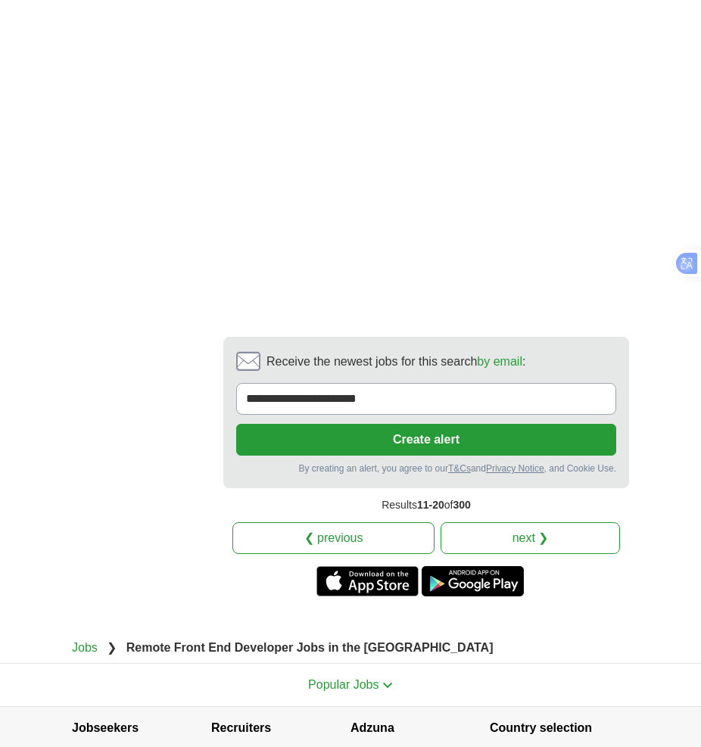
click at [550, 522] on link "next ❯" at bounding box center [529, 538] width 179 height 32
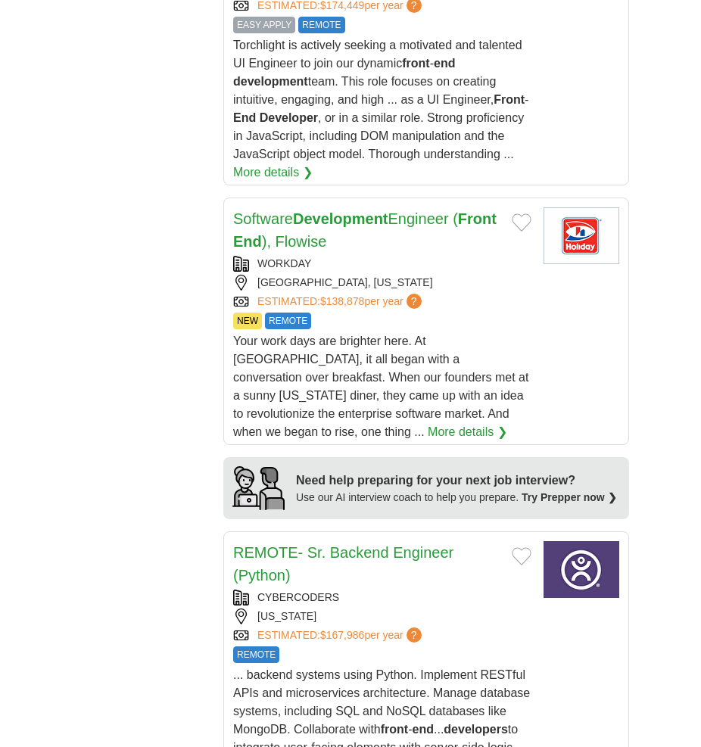
scroll to position [1740, 0]
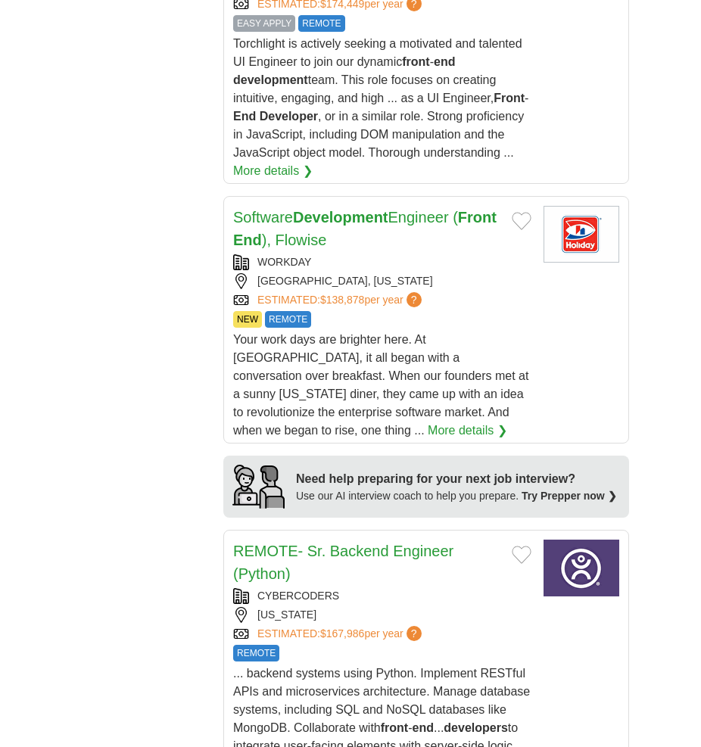
click at [371, 209] on strong "Development" at bounding box center [340, 217] width 95 height 17
